Goal: Check status: Check status

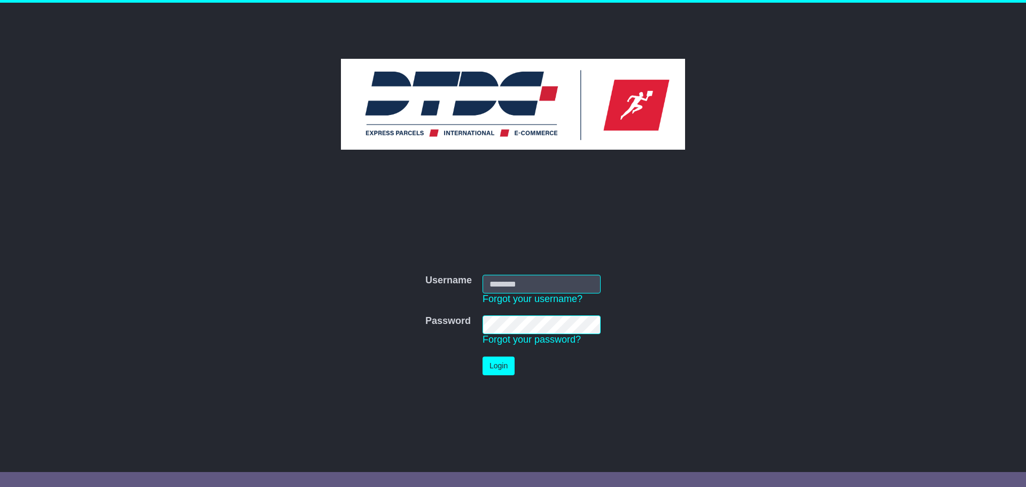
type input "********"
click at [484, 363] on button "Login" at bounding box center [499, 366] width 32 height 19
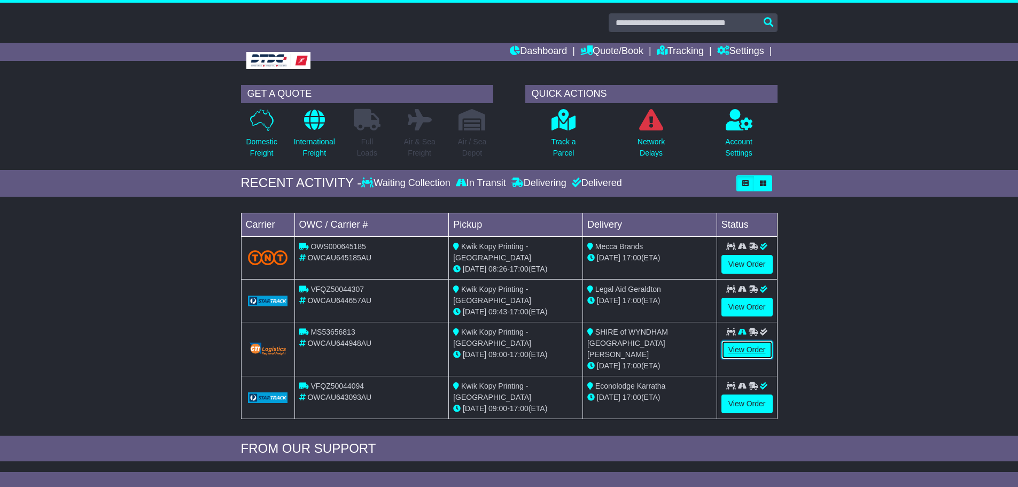
click at [747, 351] on link "View Order" at bounding box center [747, 349] width 51 height 19
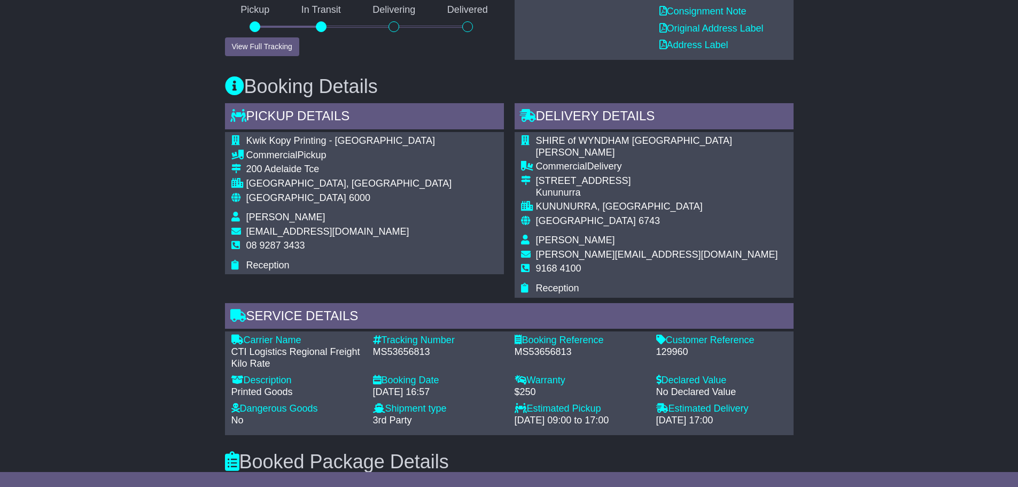
scroll to position [374, 0]
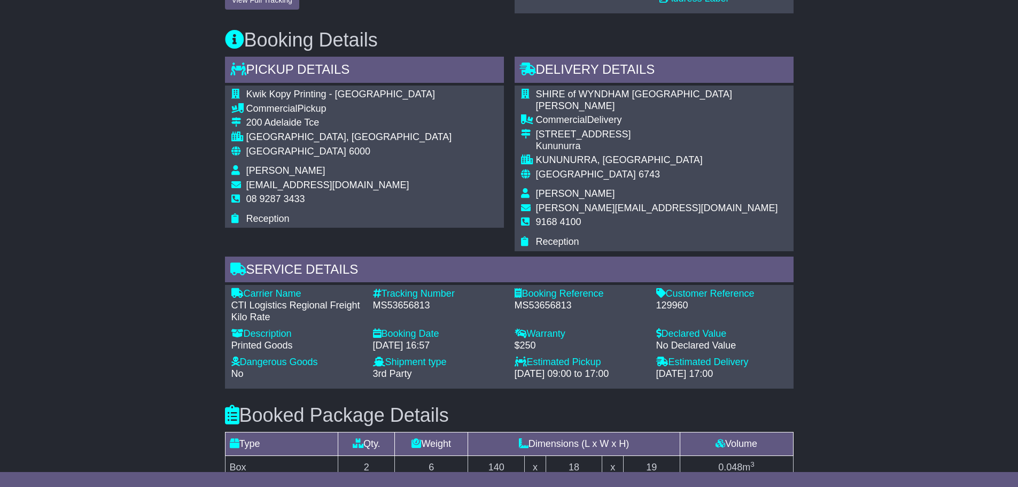
drag, startPoint x: 205, startPoint y: 56, endPoint x: 791, endPoint y: 368, distance: 663.5
click at [791, 368] on div "Email Download Tracking Pricing Insurance" at bounding box center [509, 314] width 1018 height 1009
copy div "Loremi Dolorsi - Amet Cons Adip Elit Seddoeiu - Tempo INC Utlaboreet Dolore 955…"
